Goal: Find specific page/section: Find specific page/section

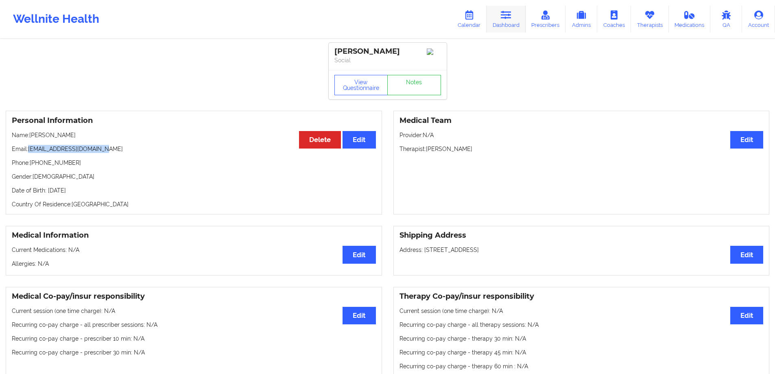
click at [495, 30] on link "Dashboard" at bounding box center [505, 19] width 39 height 27
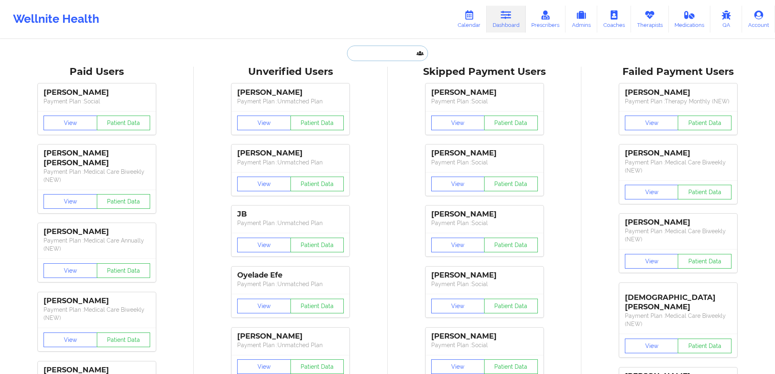
click at [403, 49] on input "text" at bounding box center [387, 53] width 81 height 15
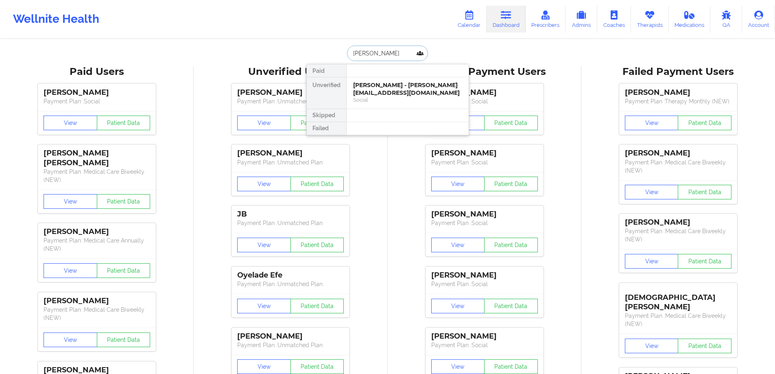
type input "[PERSON_NAME]"
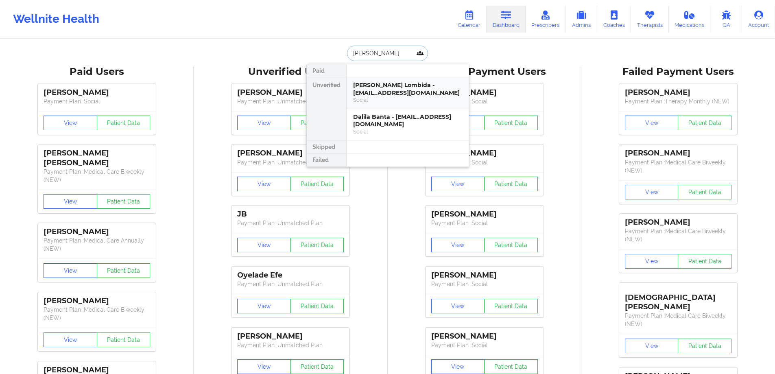
click at [400, 94] on div "[PERSON_NAME] Lombida - [EMAIL_ADDRESS][DOMAIN_NAME]" at bounding box center [407, 88] width 109 height 15
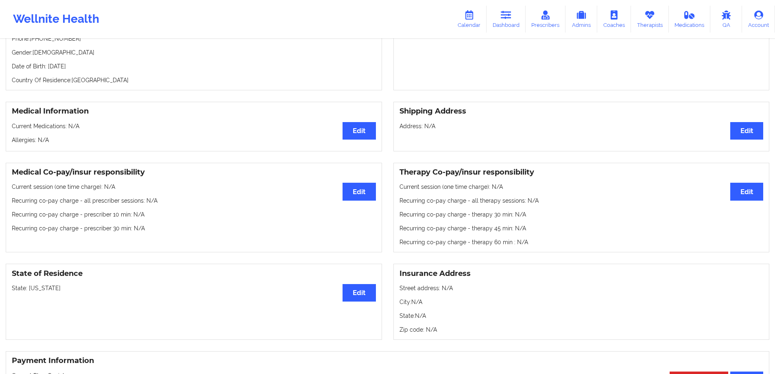
scroll to position [133, 0]
click at [499, 25] on link "Dashboard" at bounding box center [505, 19] width 39 height 27
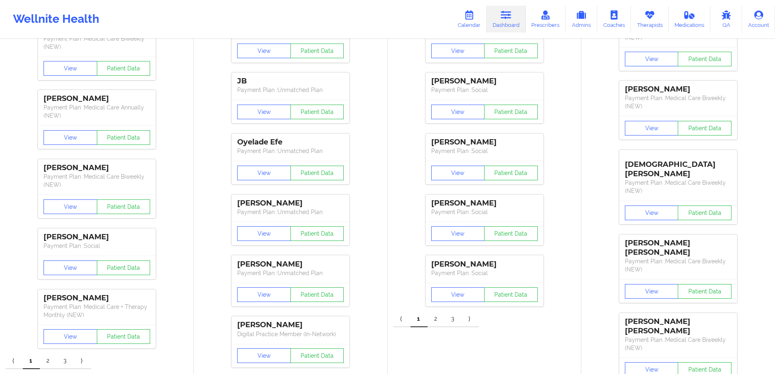
click at [393, 55] on div "[PERSON_NAME] Payment Plan : Social View Patient Data [PERSON_NAME] Payment Pla…" at bounding box center [484, 129] width 188 height 366
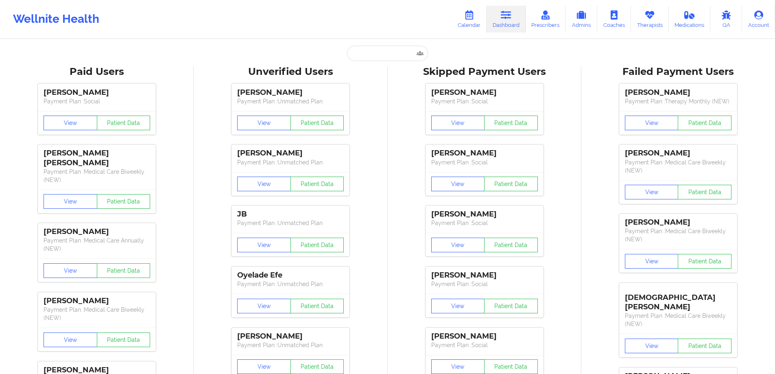
click at [387, 56] on input "text" at bounding box center [387, 53] width 81 height 15
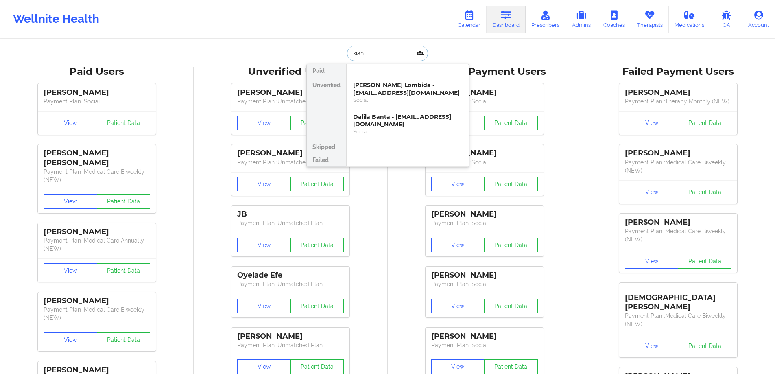
type input "[PERSON_NAME]"
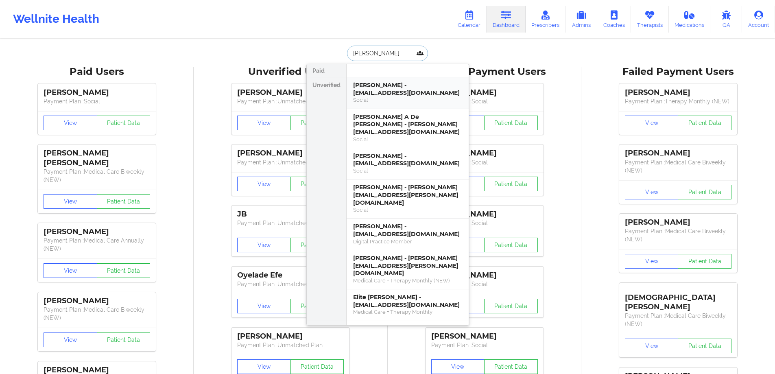
click at [400, 84] on div "[PERSON_NAME] - [EMAIL_ADDRESS][DOMAIN_NAME]" at bounding box center [407, 88] width 109 height 15
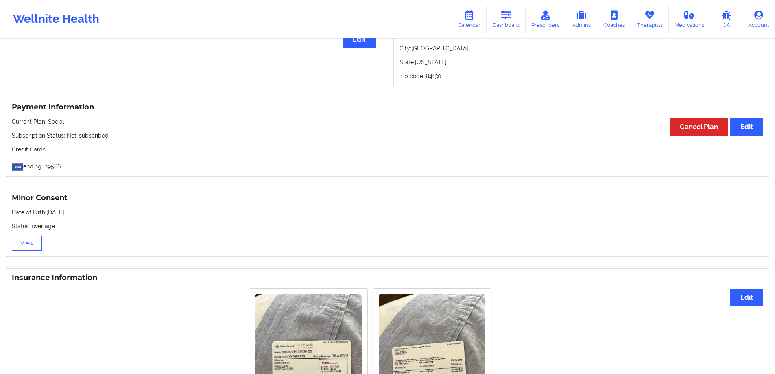
scroll to position [380, 0]
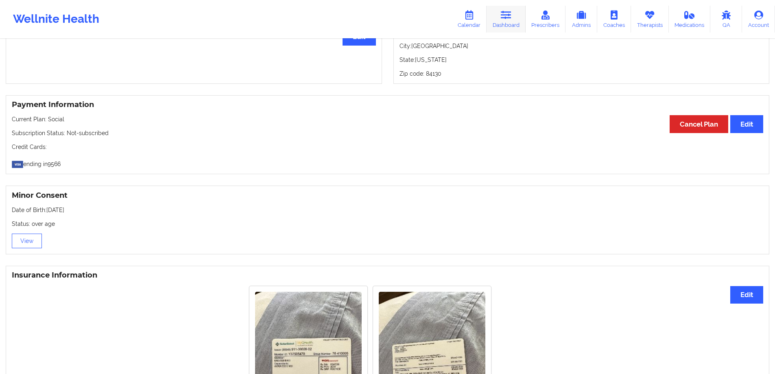
click at [506, 23] on link "Dashboard" at bounding box center [505, 19] width 39 height 27
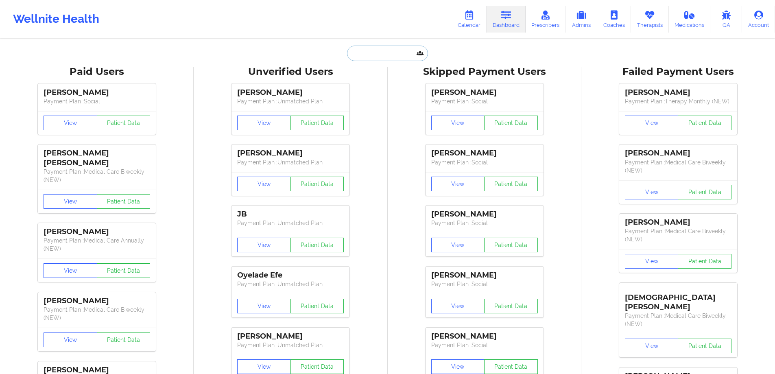
click at [397, 59] on input "text" at bounding box center [387, 53] width 81 height 15
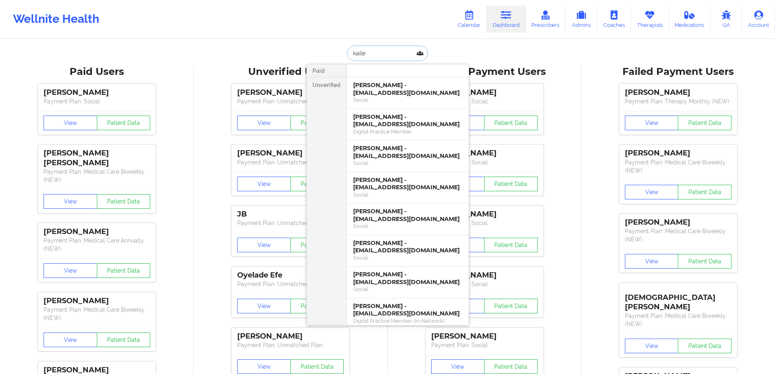
type input "kaile"
